Goal: Task Accomplishment & Management: Complete application form

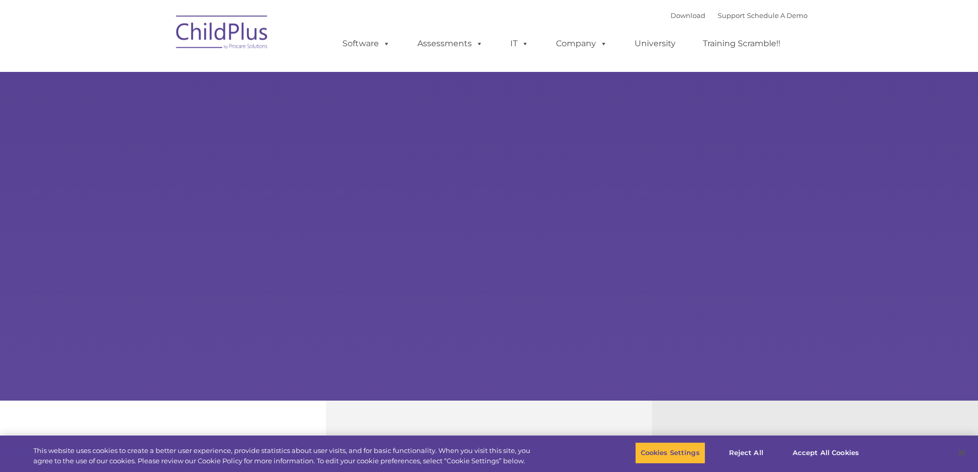
type input ""
select select "MEDIUM"
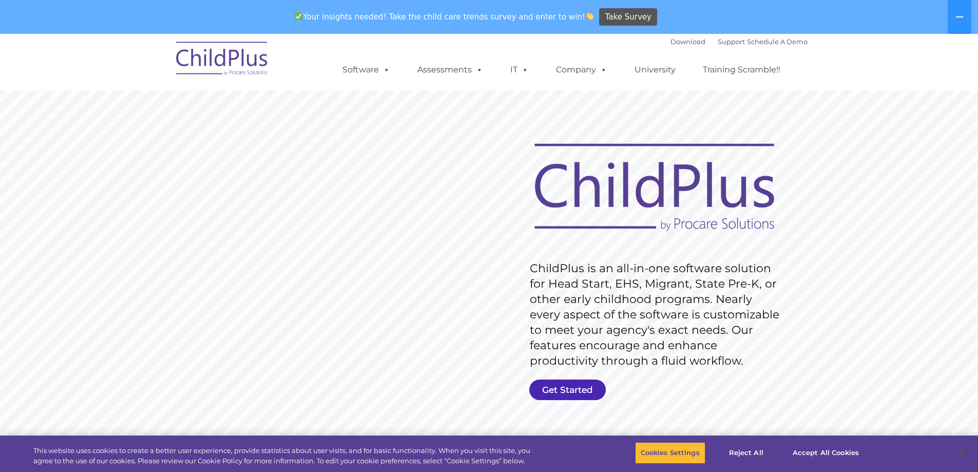
click at [589, 390] on link "Get Started" at bounding box center [568, 390] width 77 height 21
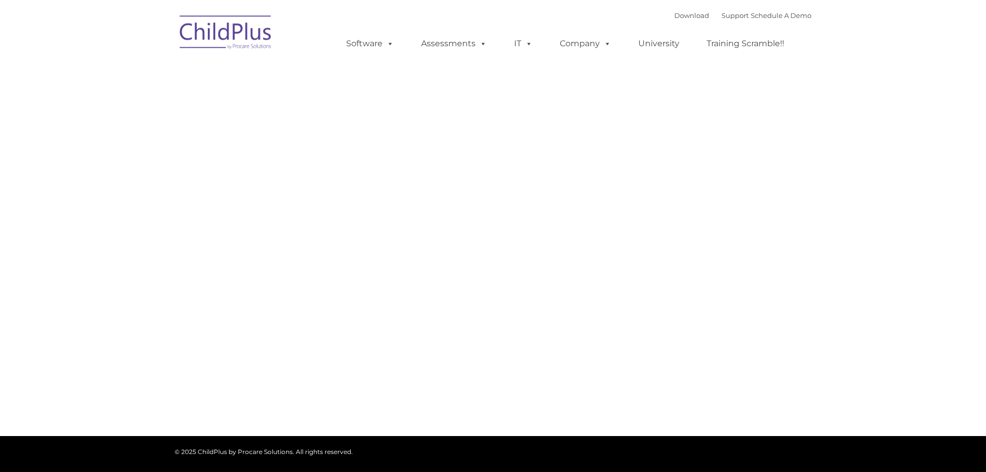
type input ""
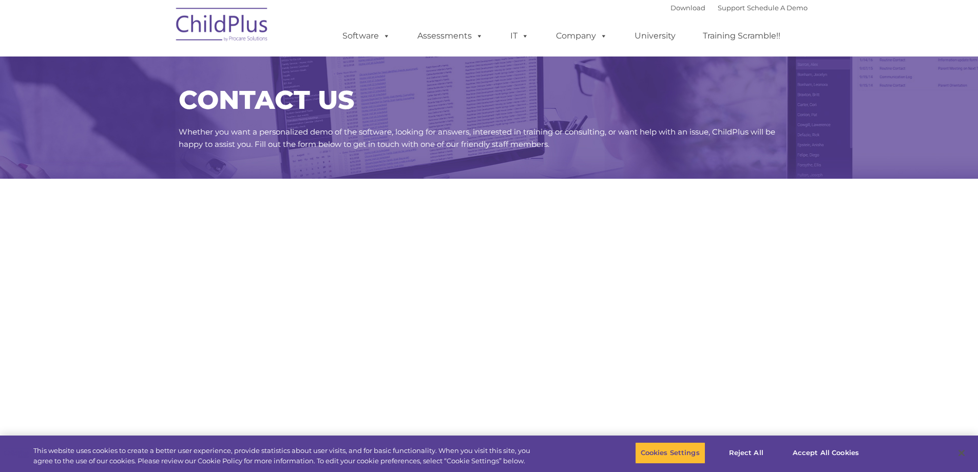
select select "MEDIUM"
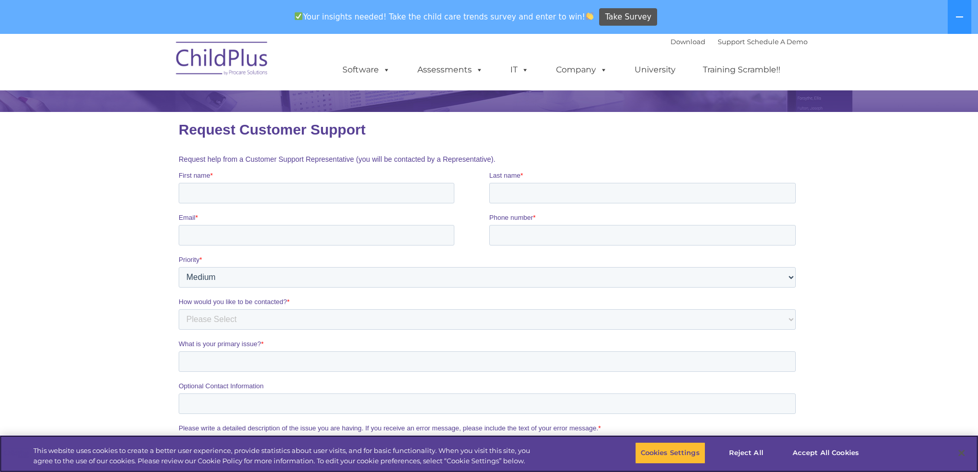
scroll to position [51, 0]
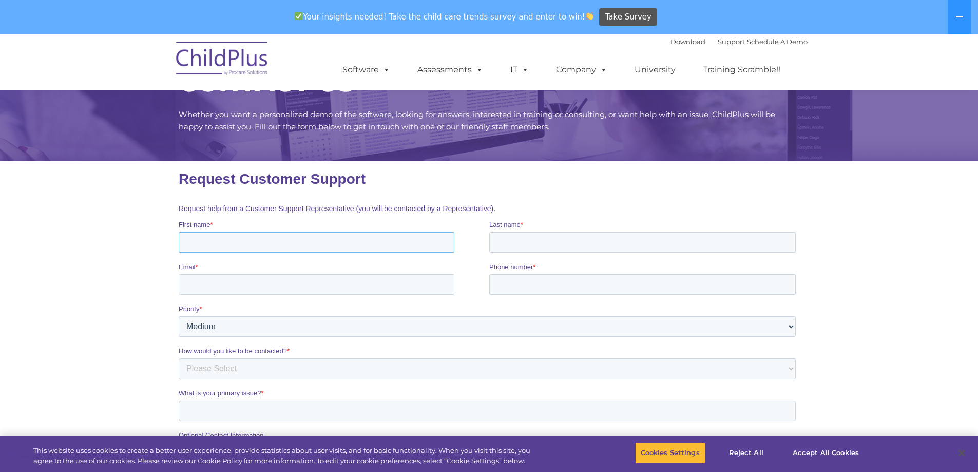
click at [298, 242] on input "First name *" at bounding box center [316, 242] width 276 height 21
type input "April"
click at [524, 236] on input "Last name *" at bounding box center [642, 242] width 307 height 21
type input "Graham"
click at [376, 286] on input "Email *" at bounding box center [316, 284] width 276 height 21
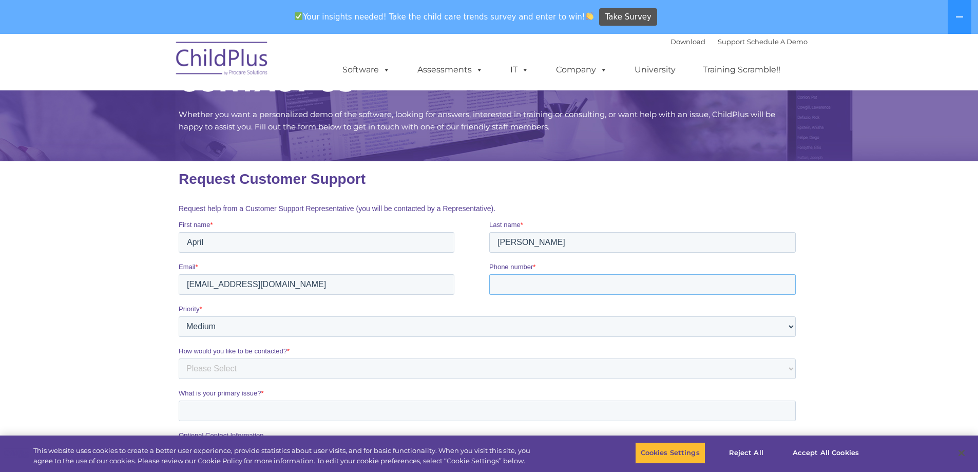
click at [552, 283] on input "Phone number *" at bounding box center [642, 284] width 307 height 21
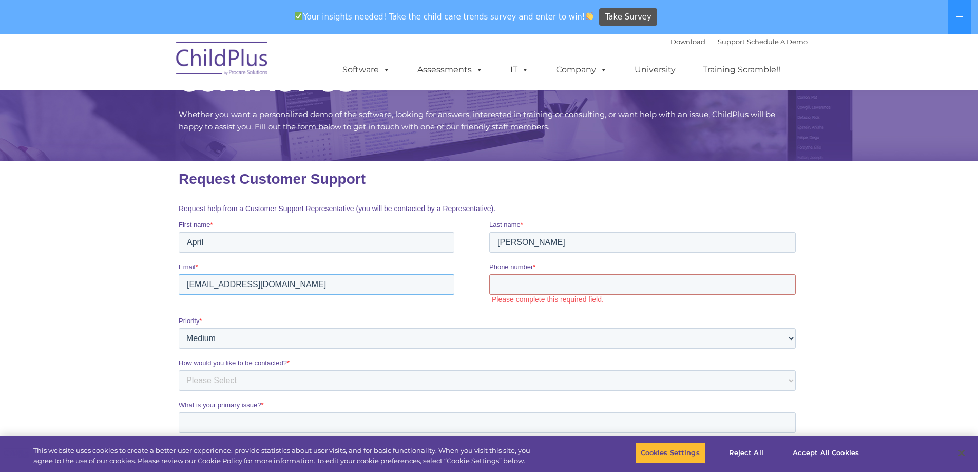
click at [307, 291] on input "april@aprildgraham.com" at bounding box center [316, 284] width 276 height 21
type input "americasleaders@aol.com"
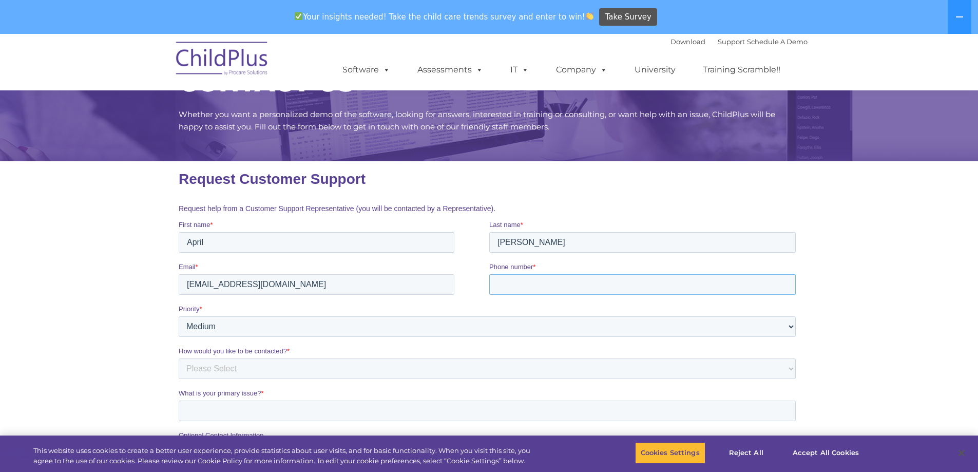
click at [527, 288] on input "Phone number *" at bounding box center [642, 284] width 307 height 21
type input "17863324698"
click at [418, 327] on select "Please Select Low Medium High" at bounding box center [486, 326] width 617 height 21
select select "LOW"
click at [178, 316] on select "Please Select Low Medium High" at bounding box center [486, 326] width 617 height 21
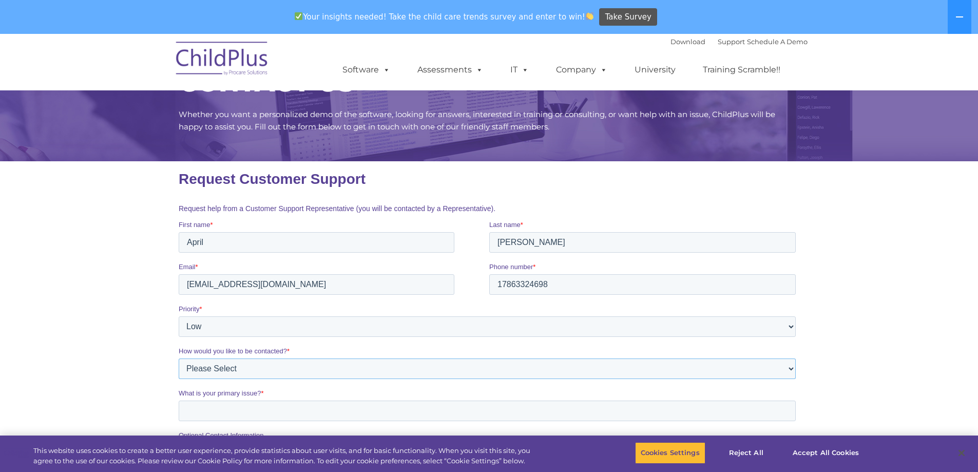
click at [232, 375] on select "Please Select Phone Email" at bounding box center [486, 368] width 617 height 21
select select "Email"
click at [178, 358] on select "Please Select Phone Email" at bounding box center [486, 368] width 617 height 21
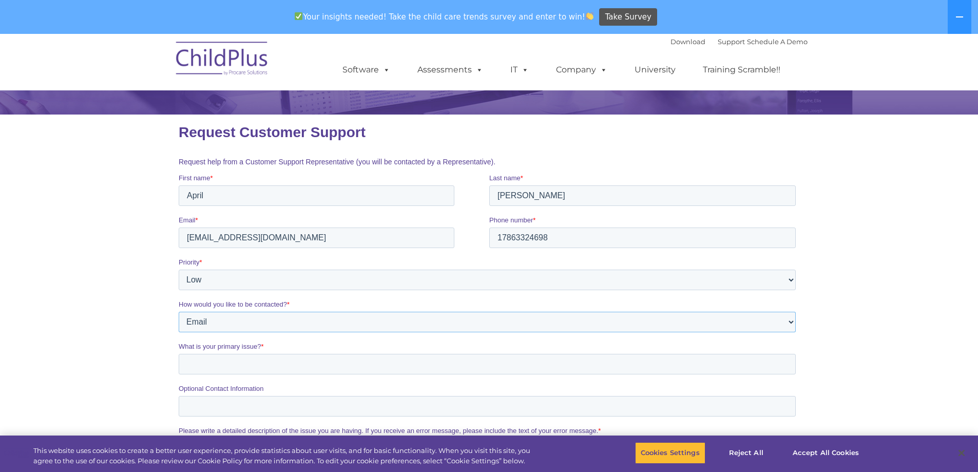
scroll to position [154, 0]
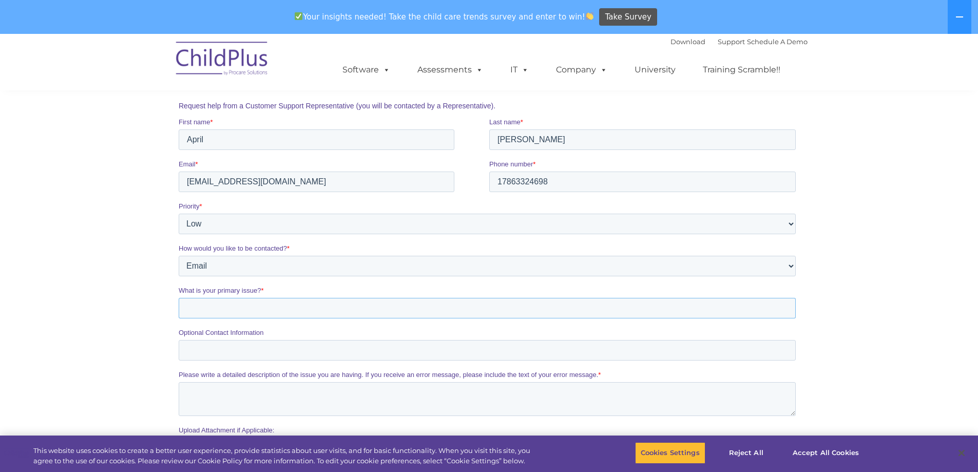
click at [277, 311] on input "What is your primary issue? *" at bounding box center [486, 308] width 617 height 21
type input "H"
type input "I would like to start using child plus for my center"
click at [288, 346] on input "Optional Contact Information" at bounding box center [486, 350] width 617 height 21
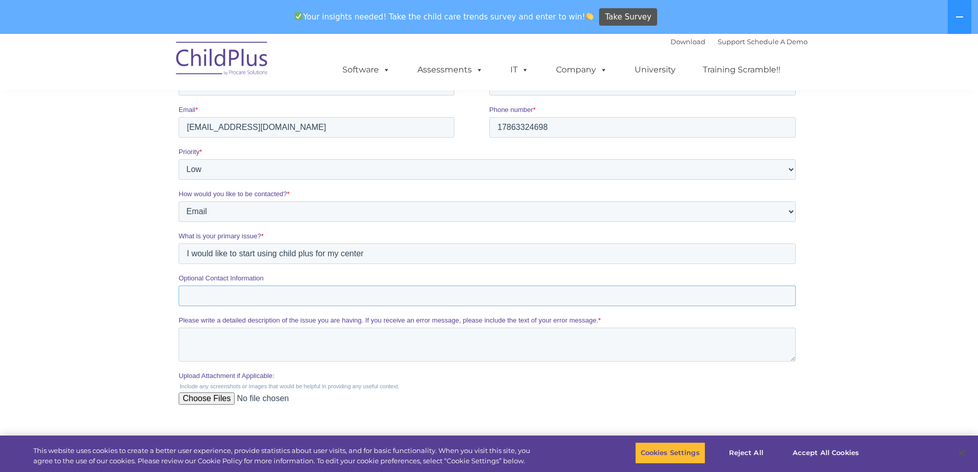
scroll to position [257, 0]
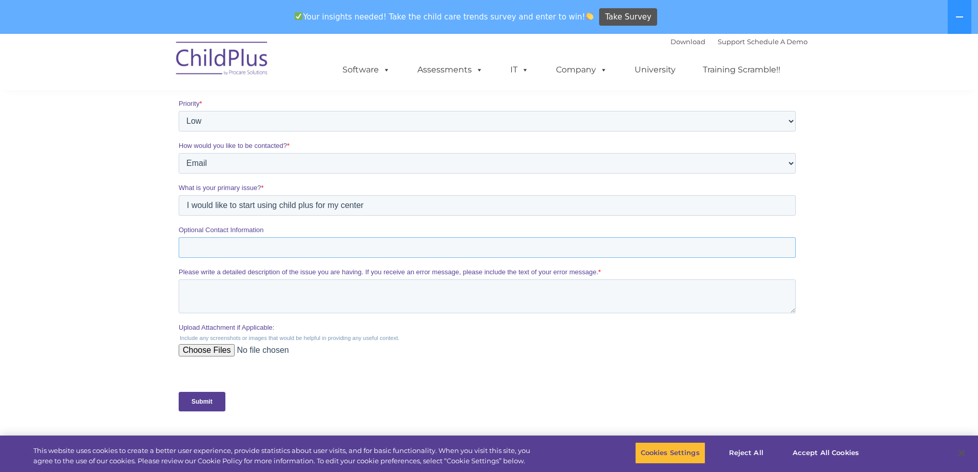
click at [275, 250] on input "Optional Contact Information" at bounding box center [486, 247] width 617 height 21
click at [268, 304] on textarea "Please write a detailed description of the issue you are having. If you receive…" at bounding box center [486, 296] width 617 height 34
type textarea "Hello, I would like to inquire about child plus. How can I get a quote for serv…"
click at [205, 403] on input "Submit" at bounding box center [201, 402] width 47 height 20
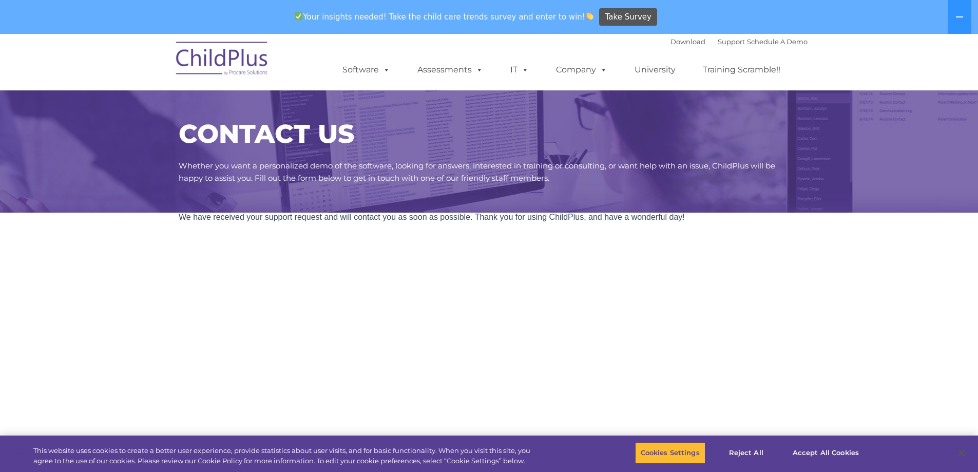
click at [218, 60] on img at bounding box center [222, 59] width 103 height 51
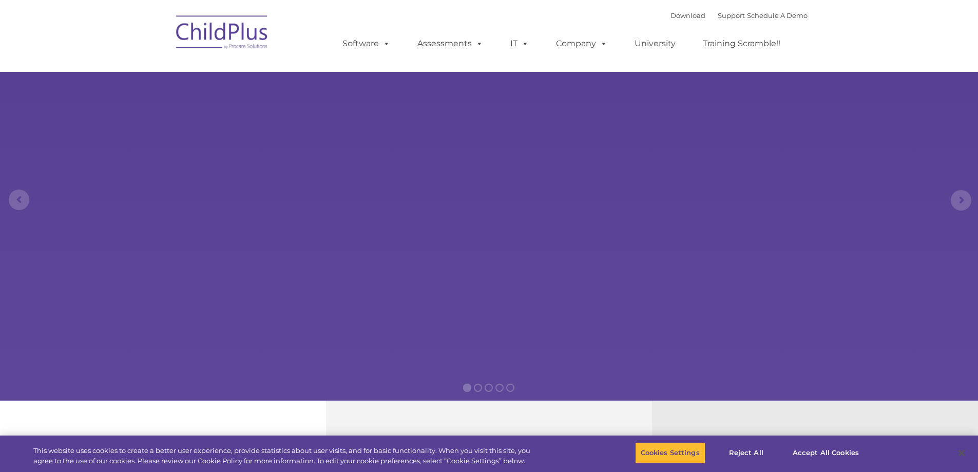
select select "MEDIUM"
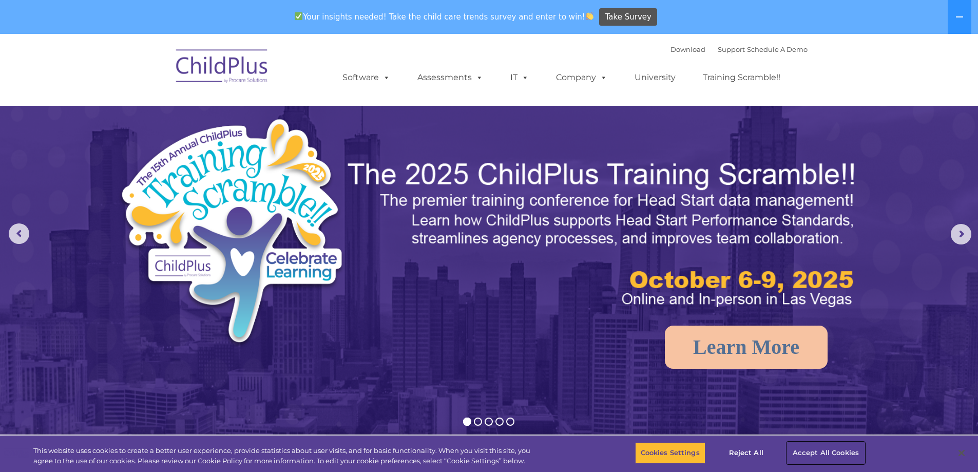
click at [823, 454] on button "Accept All Cookies" at bounding box center [826, 453] width 78 height 22
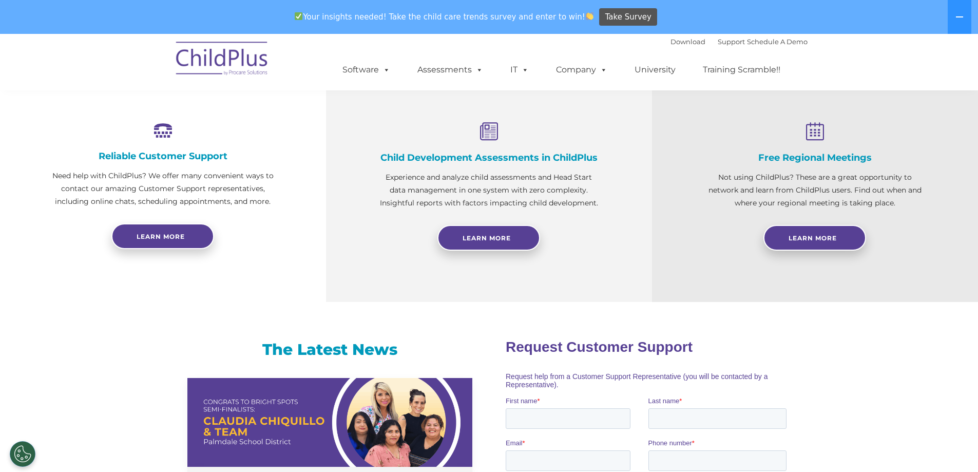
scroll to position [220, 0]
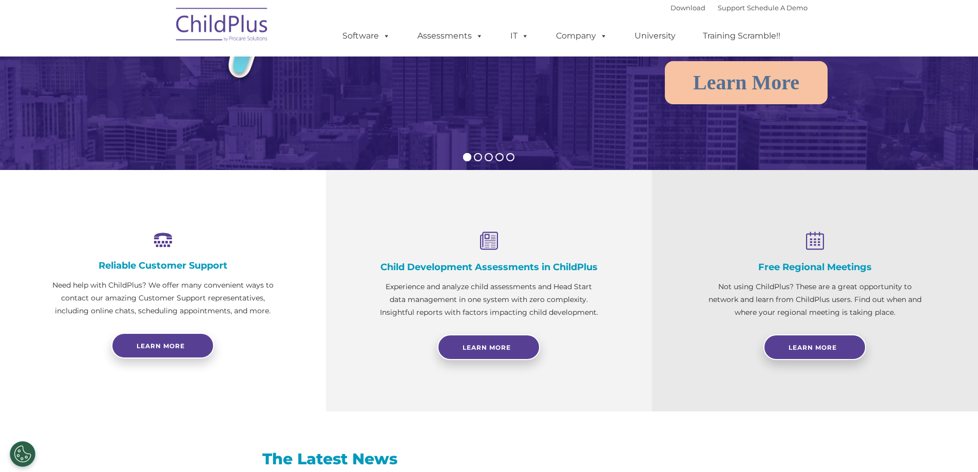
select select "MEDIUM"
